Goal: Information Seeking & Learning: Learn about a topic

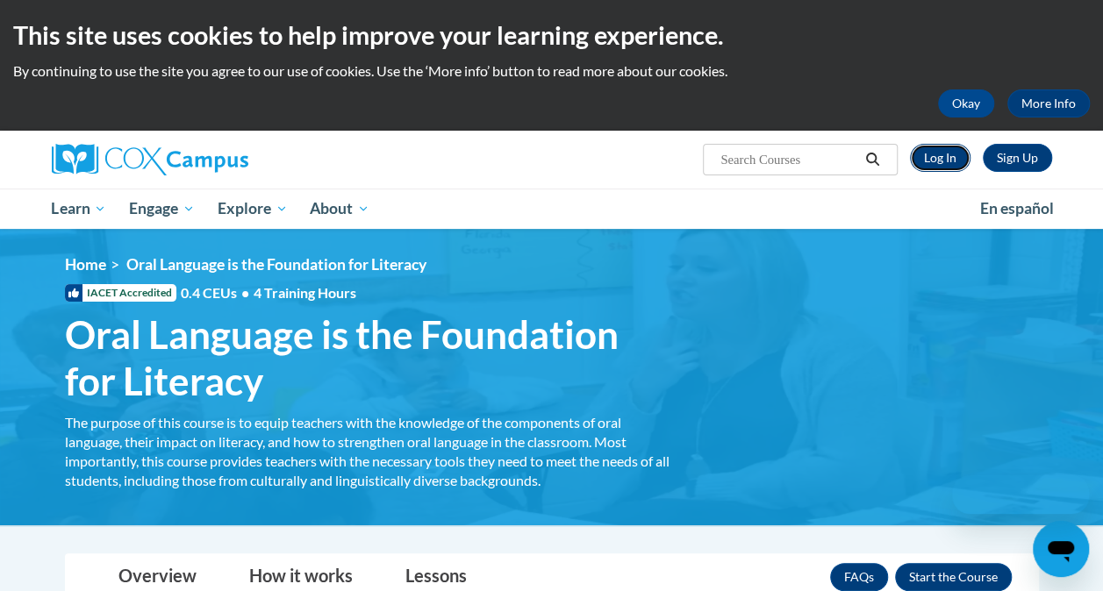
click at [940, 165] on link "Log In" at bounding box center [940, 158] width 61 height 28
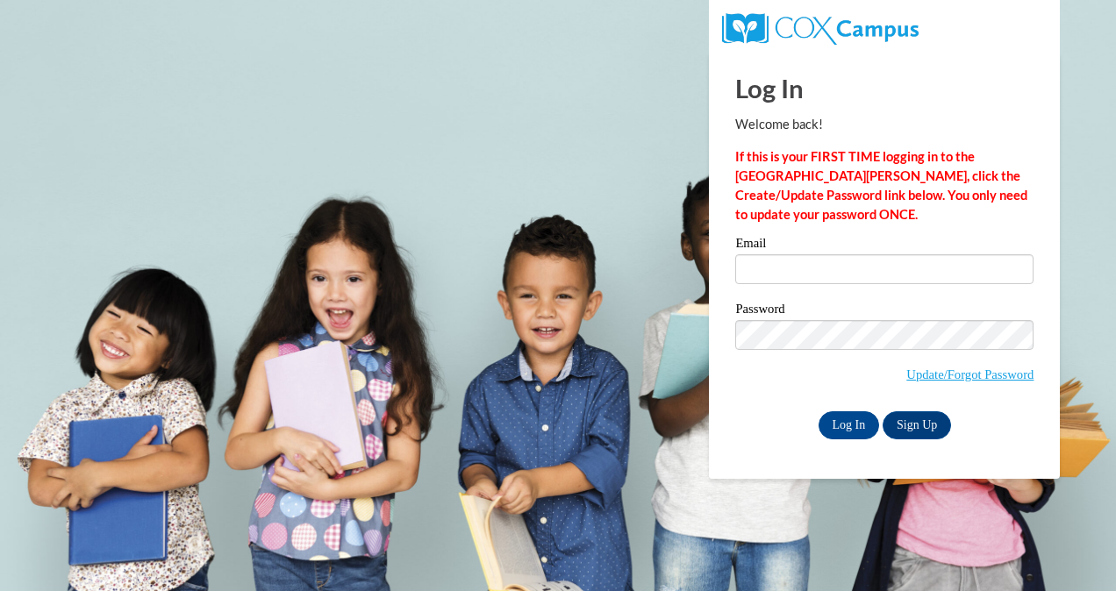
click at [823, 290] on div "Email" at bounding box center [884, 267] width 298 height 61
click at [798, 277] on input "Email" at bounding box center [884, 269] width 298 height 30
type input "[EMAIL_ADDRESS][DOMAIN_NAME]"
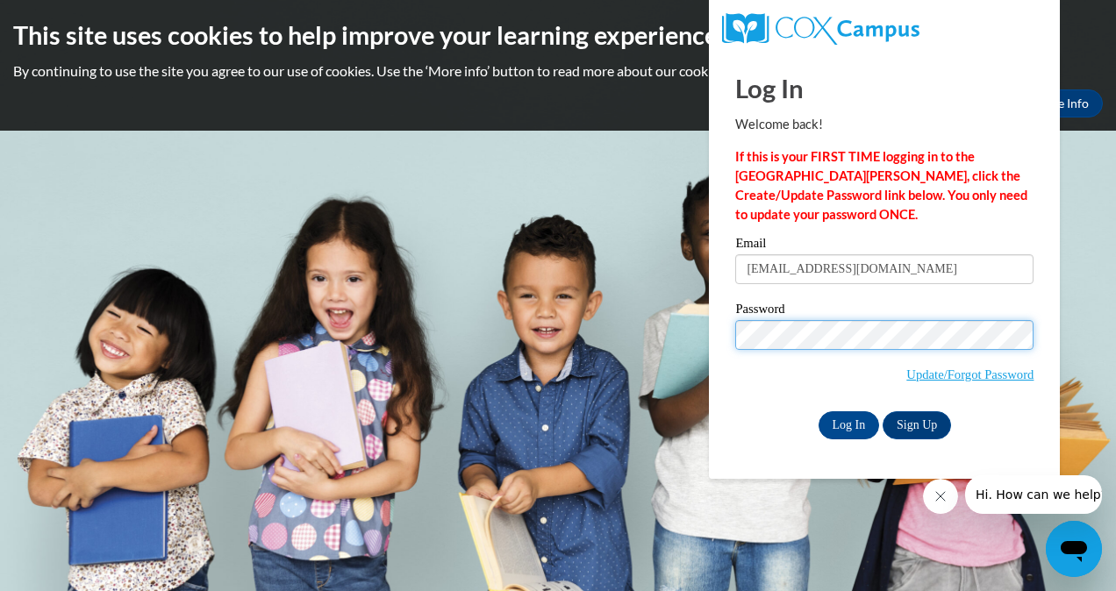
click at [818, 411] on input "Log In" at bounding box center [848, 425] width 61 height 28
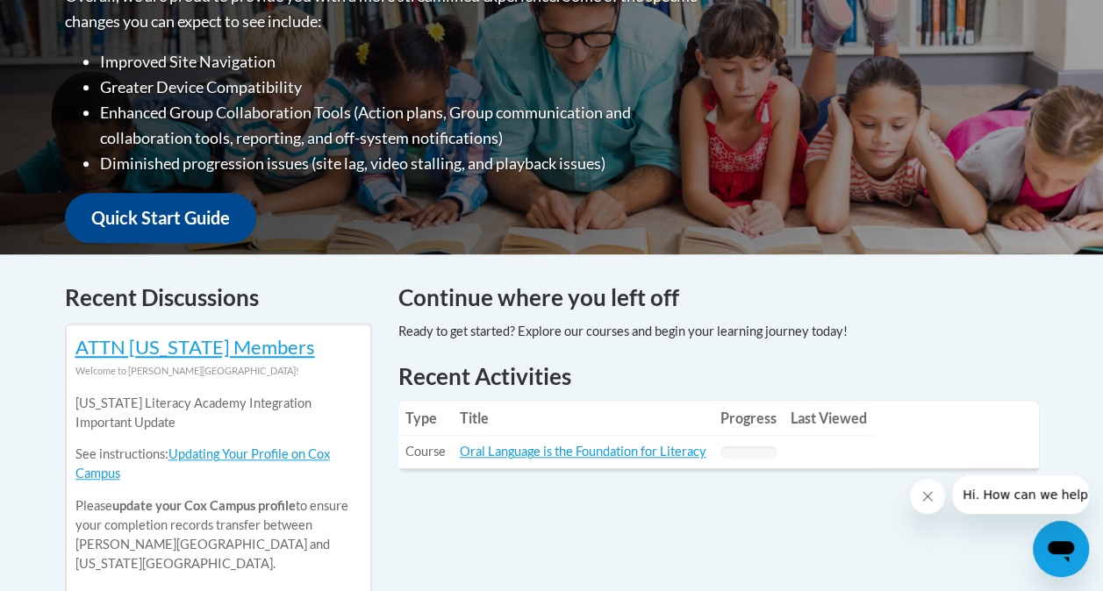
scroll to position [550, 0]
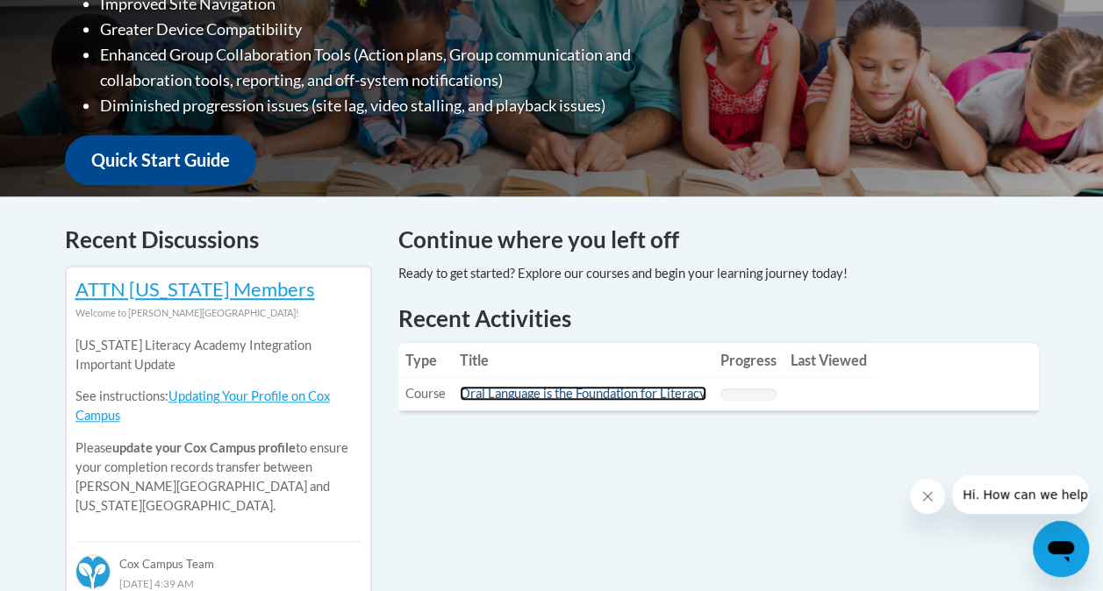
click at [614, 393] on link "Oral Language is the Foundation for Literacy" at bounding box center [583, 393] width 247 height 15
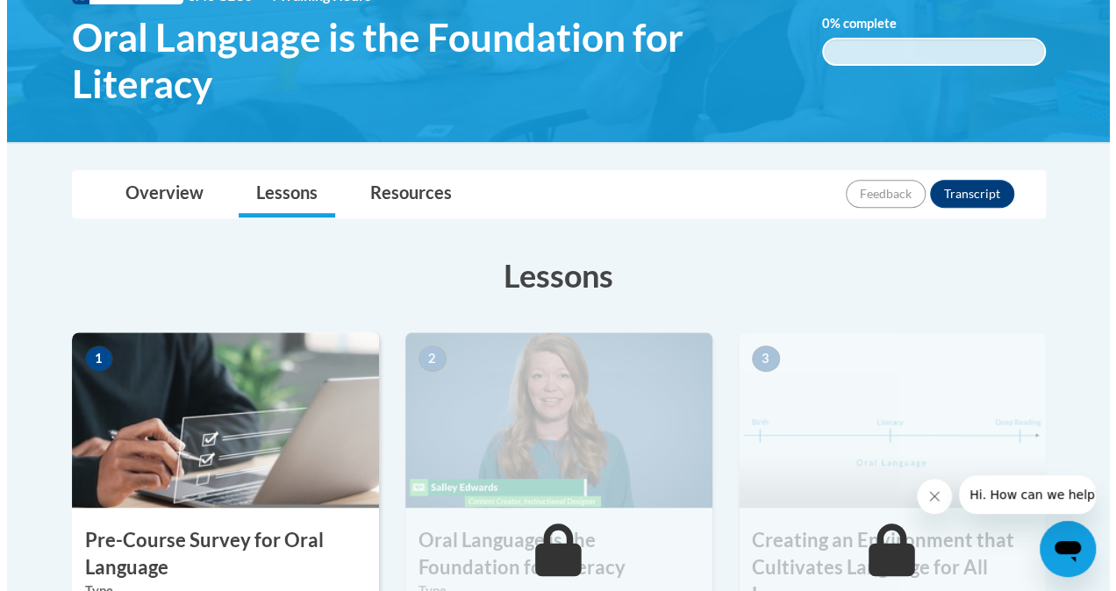
scroll to position [495, 0]
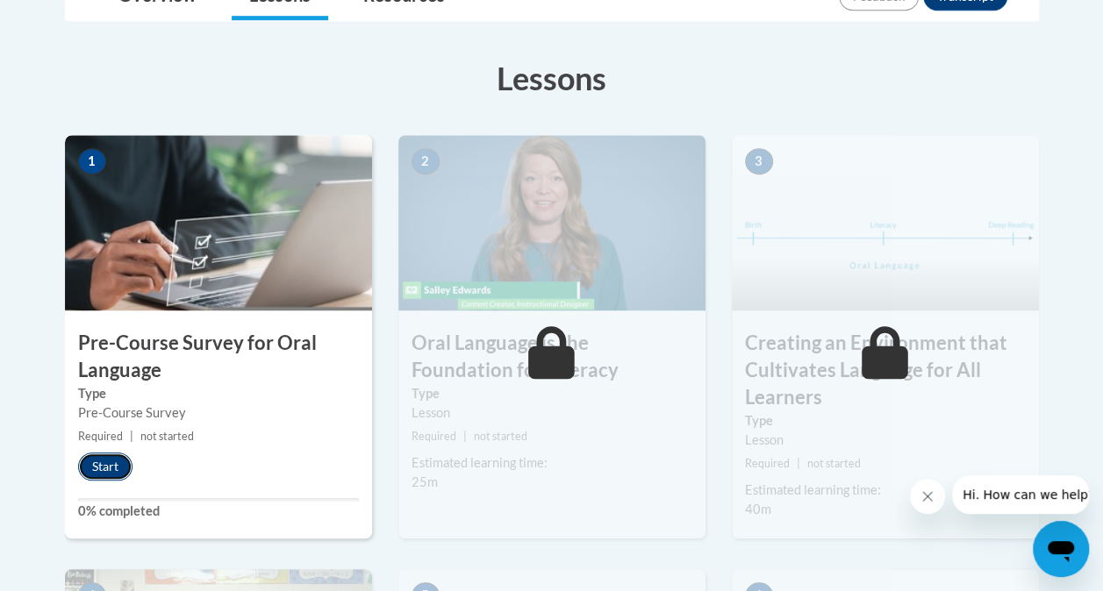
click at [88, 462] on button "Start" at bounding box center [105, 467] width 54 height 28
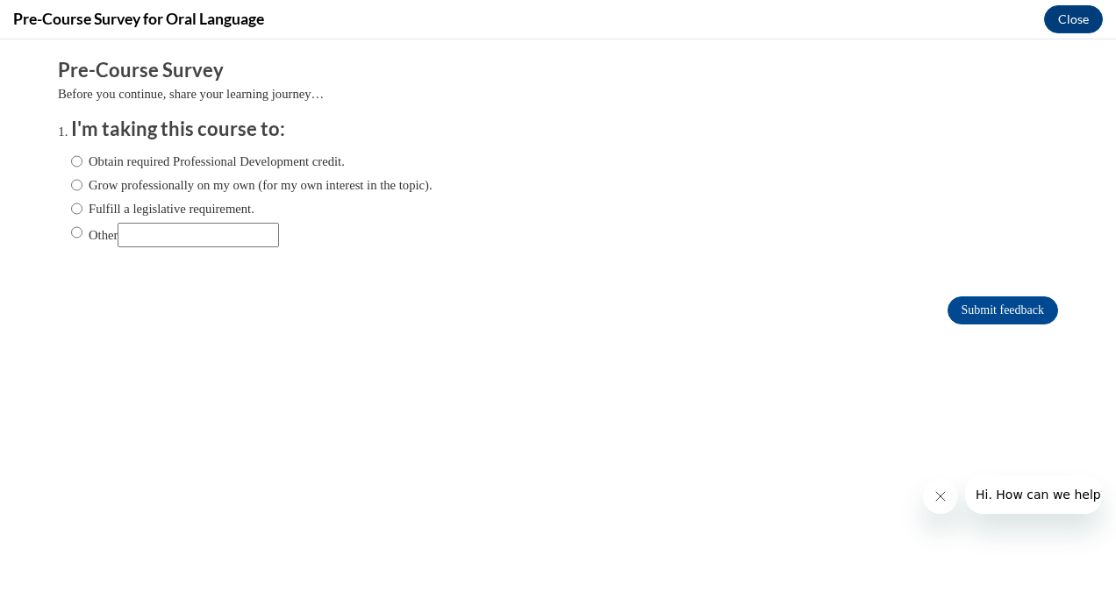
scroll to position [0, 0]
click at [270, 174] on div "Obtain required Professional Development credit. Grow professionally on my own …" at bounding box center [251, 199] width 361 height 113
click at [205, 160] on label "Obtain required Professional Development credit." at bounding box center [208, 161] width 274 height 19
click at [82, 160] on input "Obtain required Professional Development credit." at bounding box center [76, 161] width 11 height 19
radio input "true"
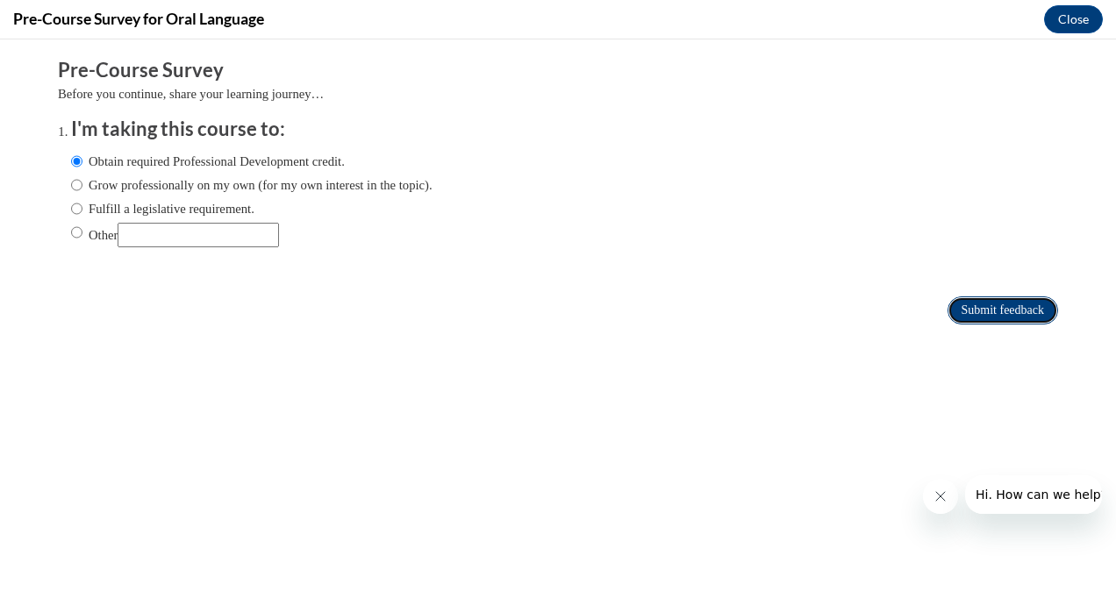
click at [947, 311] on input "Submit feedback" at bounding box center [1002, 311] width 111 height 28
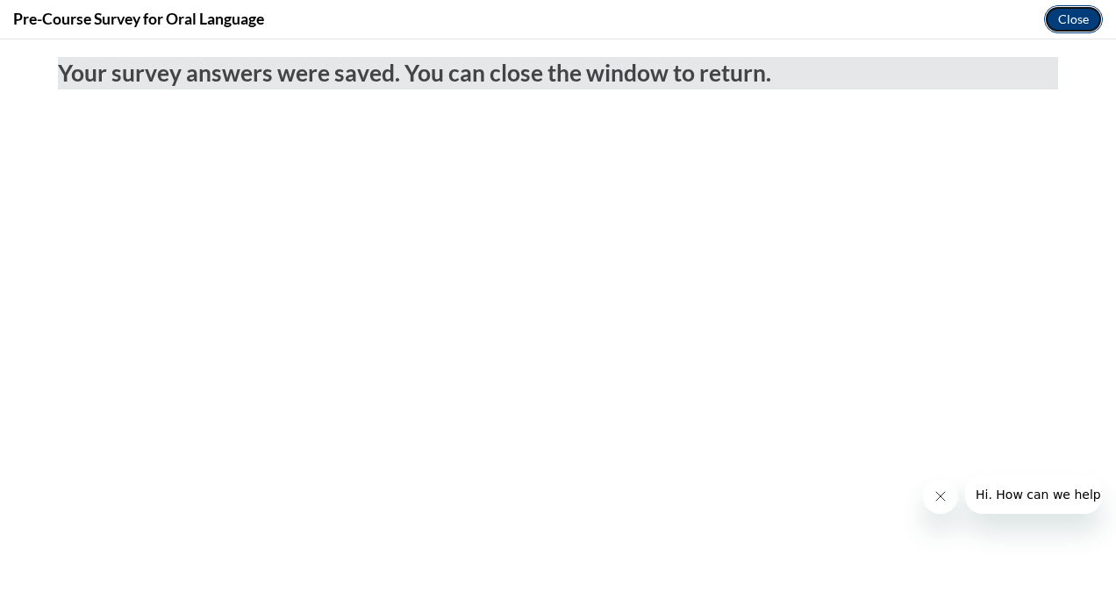
click at [1077, 14] on button "Close" at bounding box center [1073, 19] width 59 height 28
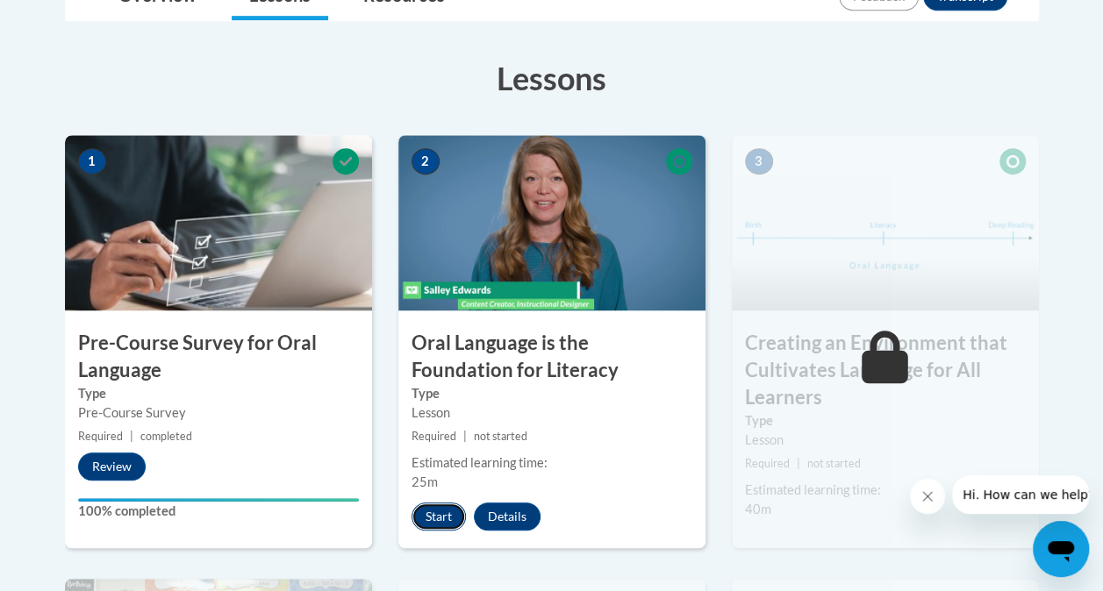
click at [452, 521] on button "Start" at bounding box center [438, 517] width 54 height 28
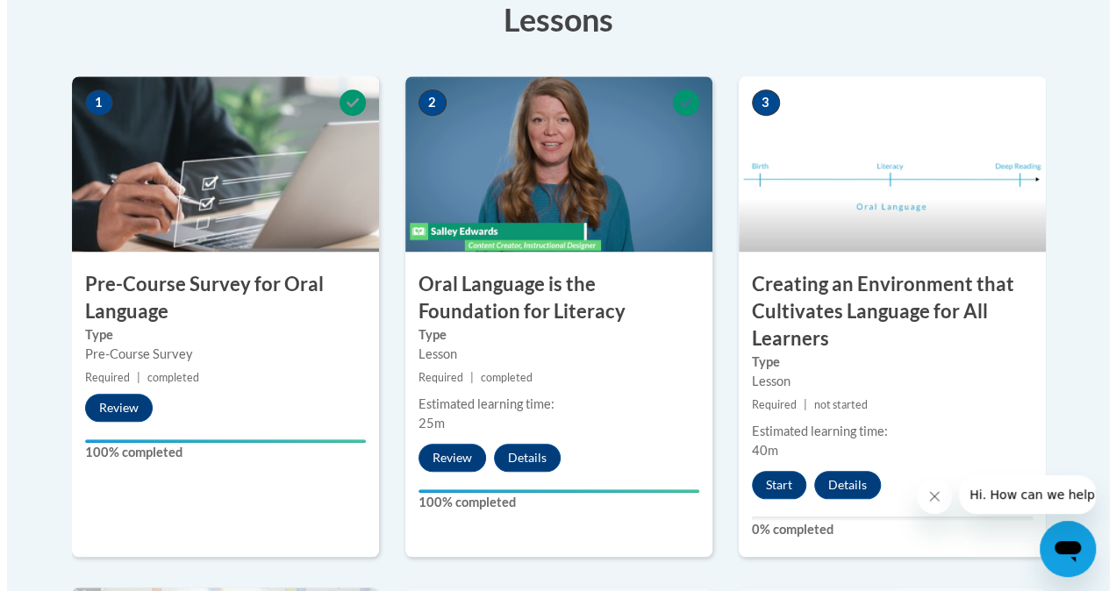
scroll to position [545, 0]
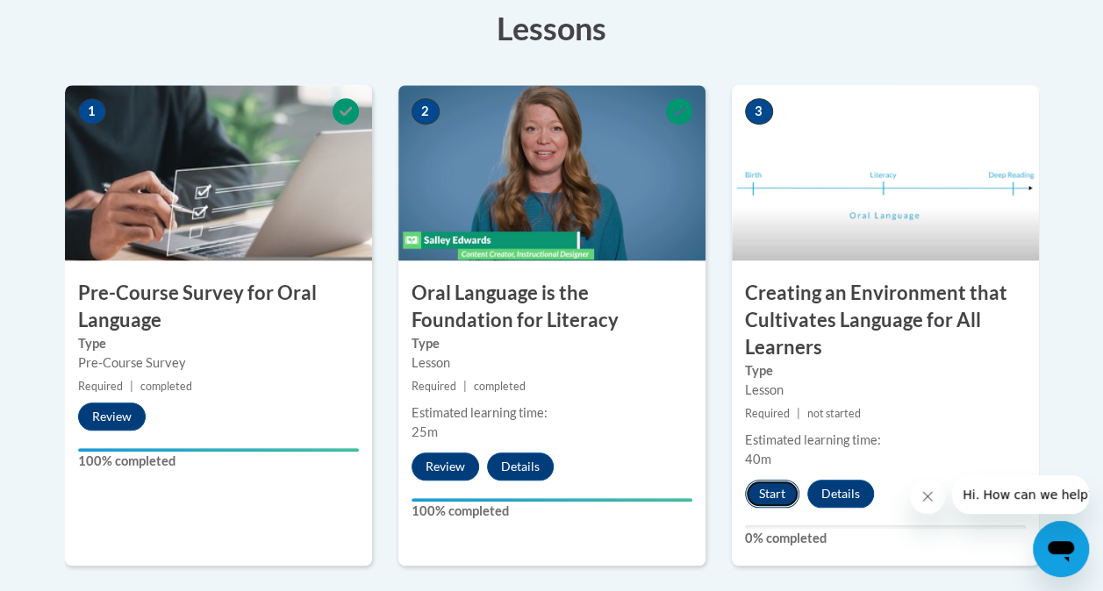
click at [782, 494] on button "Start" at bounding box center [772, 494] width 54 height 28
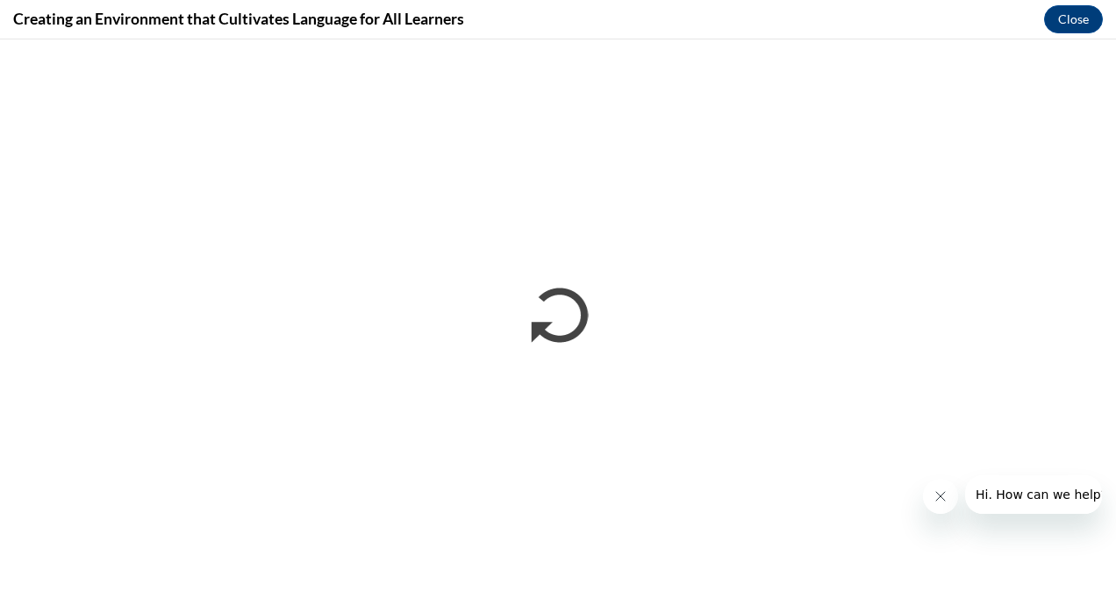
scroll to position [0, 0]
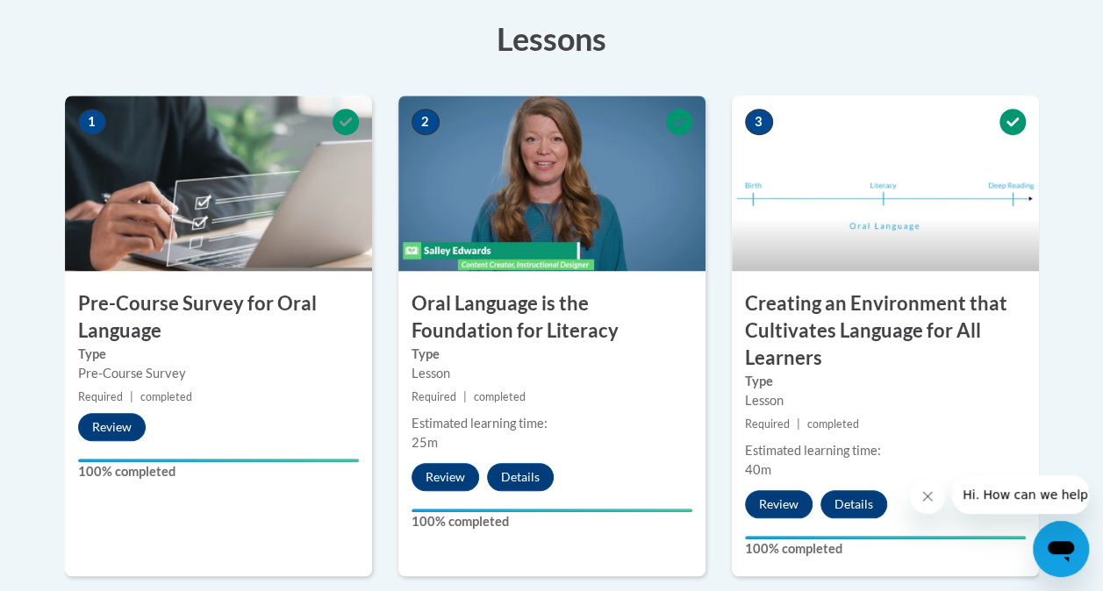
scroll to position [525, 0]
